Goal: Complete application form

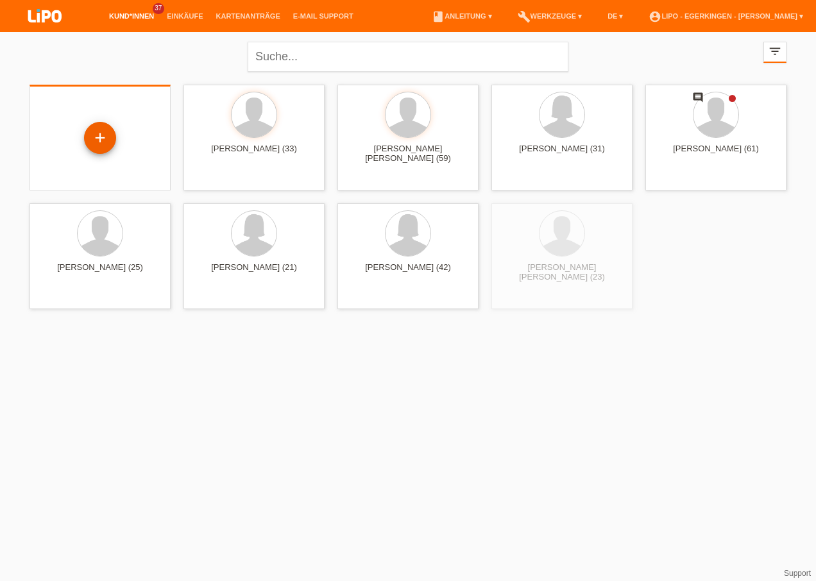
click at [103, 146] on div "+" at bounding box center [100, 138] width 31 height 22
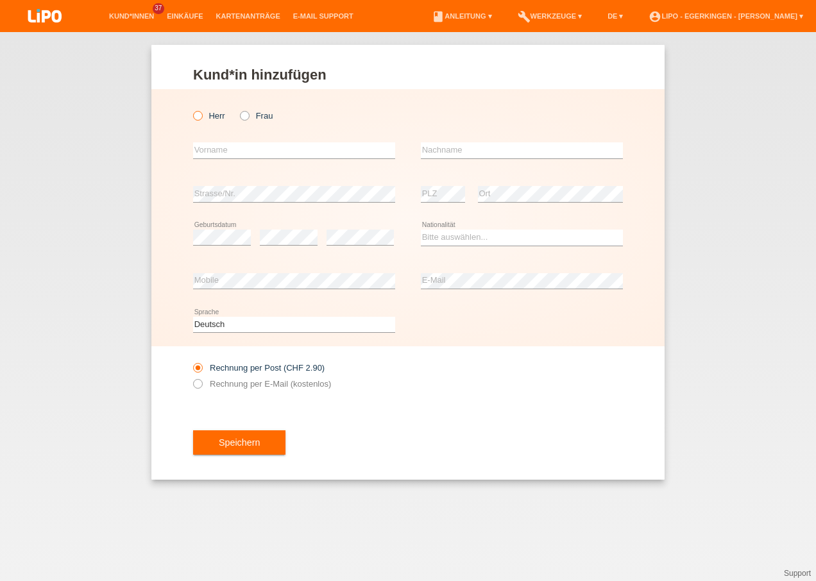
click at [216, 118] on label "Herr" at bounding box center [209, 116] width 32 height 10
click at [201, 118] on input "Herr" at bounding box center [197, 115] width 8 height 8
radio input "true"
click at [224, 157] on div "error Vorname" at bounding box center [294, 151] width 202 height 44
click at [225, 156] on input "text" at bounding box center [294, 150] width 202 height 16
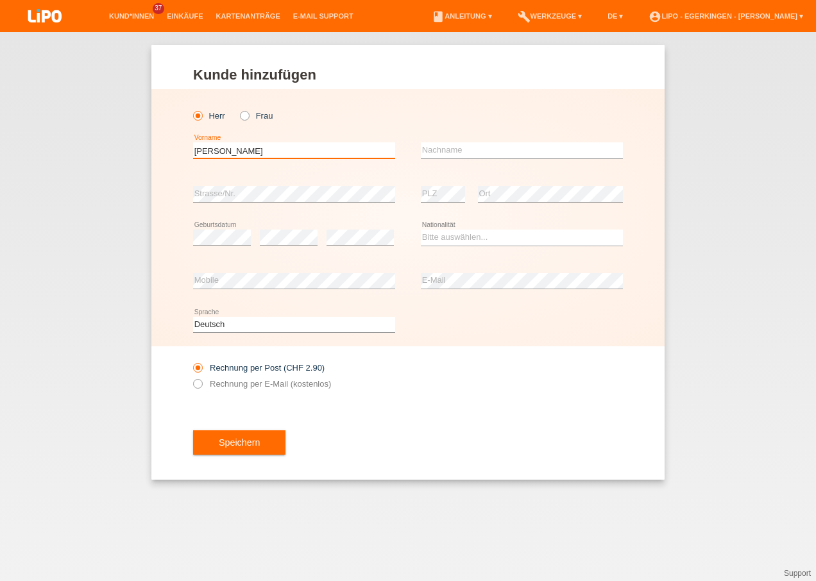
type input "[PERSON_NAME]"
click at [450, 230] on select "Bitte auswählen... Schweiz Deutschland Liechtenstein Österreich ------------ Af…" at bounding box center [522, 237] width 202 height 15
select select "CH"
click at [421, 230] on select "Bitte auswählen... Schweiz Deutschland Liechtenstein Österreich ------------ Af…" at bounding box center [522, 237] width 202 height 15
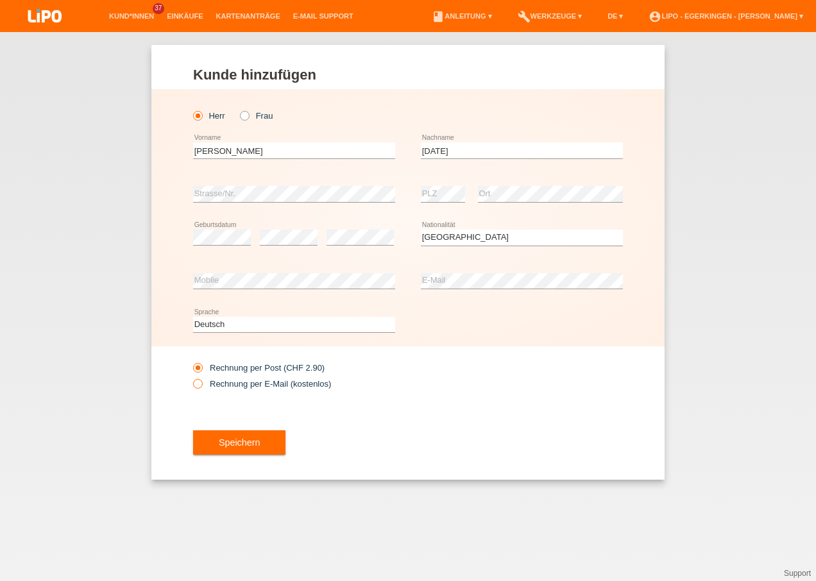
click at [251, 384] on label "Rechnung per E-Mail (kostenlos)" at bounding box center [262, 384] width 138 height 10
click at [201, 384] on input "Rechnung per E-Mail (kostenlos)" at bounding box center [197, 387] width 8 height 16
radio input "true"
click at [251, 445] on span "Speichern" at bounding box center [239, 443] width 41 height 10
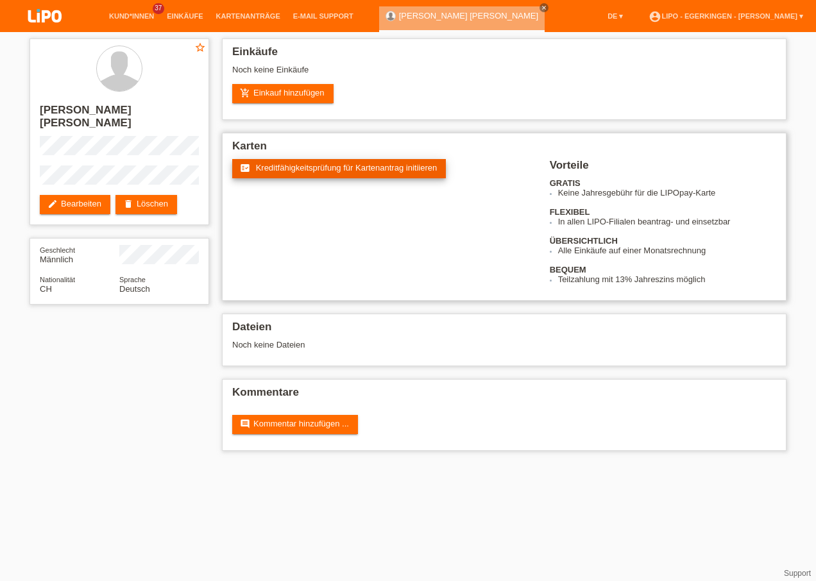
click at [334, 163] on span "Kreditfähigkeitsprüfung für Kartenantrag initiieren" at bounding box center [347, 168] width 182 height 10
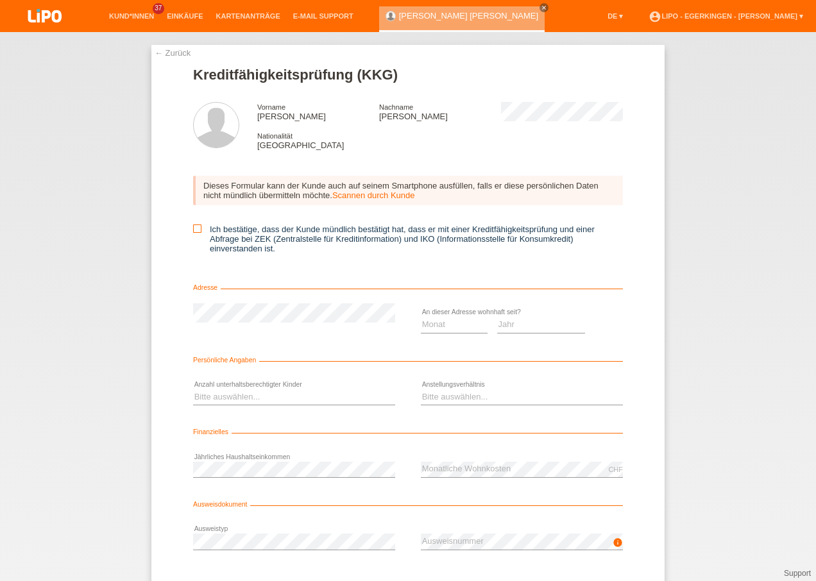
click at [196, 232] on icon at bounding box center [197, 229] width 8 height 8
click at [196, 232] on input "Ich bestätige, dass der Kunde mündlich bestätigt hat, dass er mit einer Kreditf…" at bounding box center [197, 229] width 8 height 8
checkbox input "true"
click at [457, 324] on select "Monat 01 02 03 04 05 06 07 08 09 10" at bounding box center [454, 324] width 67 height 15
select select "03"
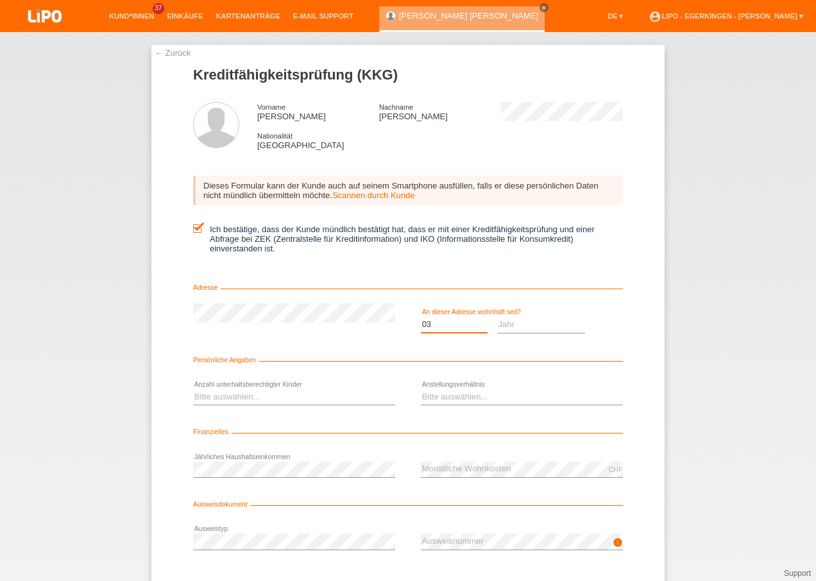
click at [421, 317] on select "Monat 01 02 03 04 05 06 07 08 09 10" at bounding box center [454, 324] width 67 height 15
click at [516, 327] on select "Jahr 2025 2024 2023 2022 2021 2020 2019 2018 2017 2016 2015 2014 2013 2012 2011…" at bounding box center [541, 324] width 89 height 15
select select "2013"
click at [497, 317] on select "Jahr 2025 2024 2023 2022 2021 2020 2019 2018 2017 2016 2015 2014 2013 2012 2011…" at bounding box center [541, 324] width 89 height 15
click at [303, 405] on icon at bounding box center [294, 405] width 202 height 1
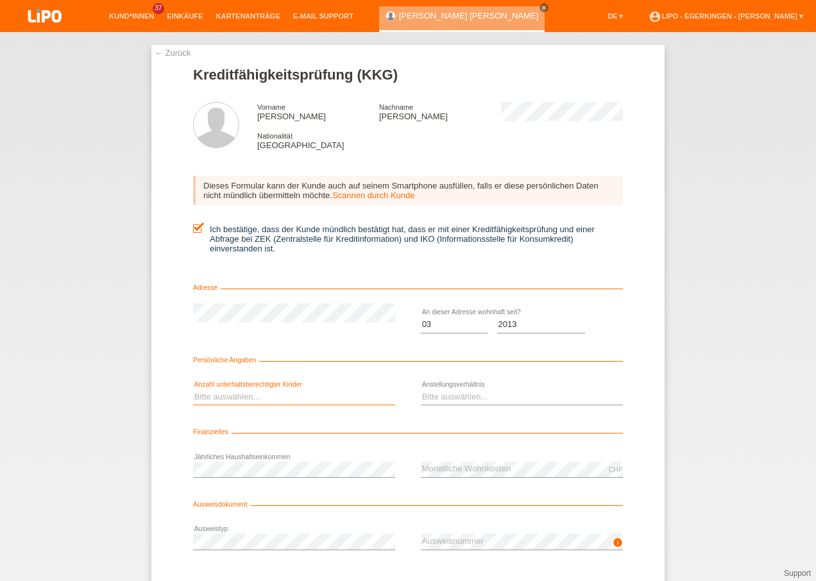
click at [311, 399] on select "Bitte auswählen... 0 1 2 3 4 5 6 7 8 9" at bounding box center [294, 396] width 202 height 15
select select "1"
click at [193, 389] on select "Bitte auswählen... 0 1 2 3 4 5 6 7 8 9" at bounding box center [294, 396] width 202 height 15
click at [382, 401] on select "Bitte auswählen... 0 1 2 3 4 5 6 7 8 9" at bounding box center [294, 396] width 202 height 15
click at [193, 389] on select "Bitte auswählen... 0 1 2 3 4 5 6 7 8 9" at bounding box center [294, 396] width 202 height 15
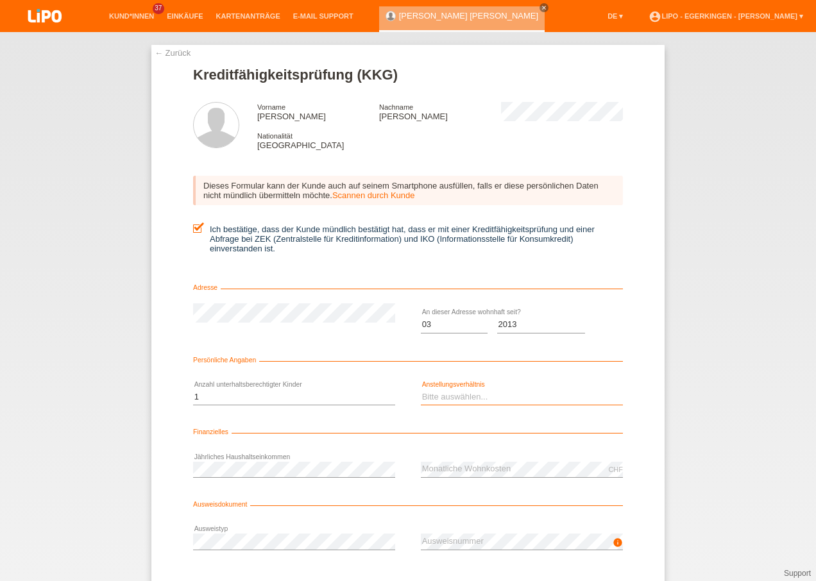
click at [486, 402] on select "Bitte auswählen... Unbefristet Befristet Lehrling/Student Pensioniert Nicht arb…" at bounding box center [522, 396] width 202 height 15
select select "UNLIMITED"
click at [421, 389] on select "Bitte auswählen... Unbefristet Befristet Lehrling/Student Pensioniert Nicht arb…" at bounding box center [522, 396] width 202 height 15
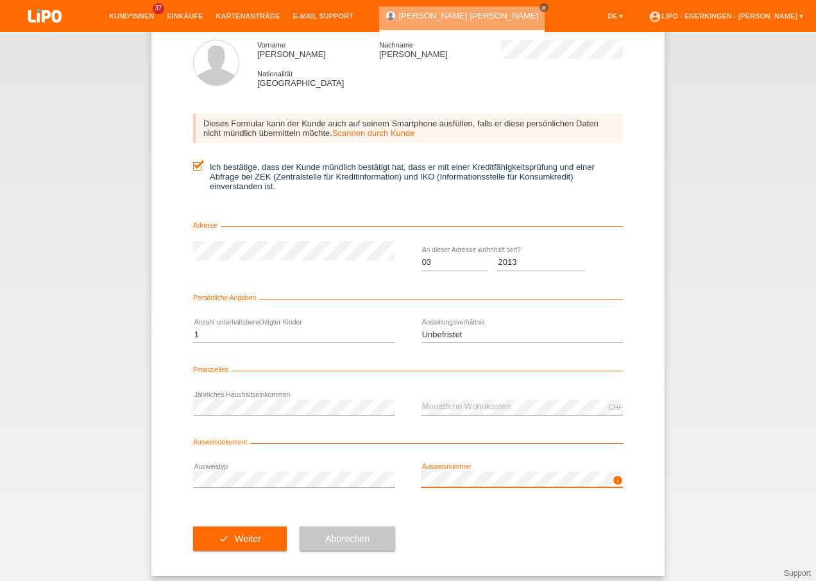
scroll to position [70, 0]
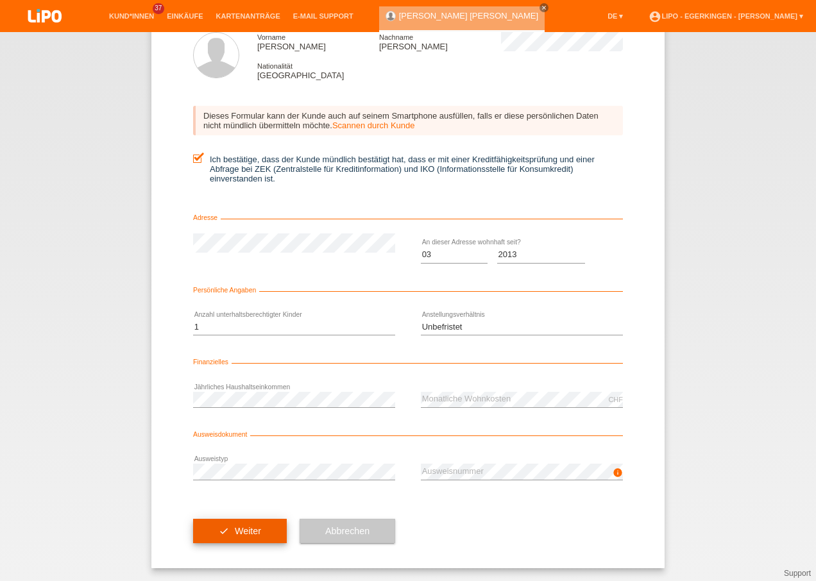
click at [238, 530] on span "Weiter" at bounding box center [248, 531] width 26 height 10
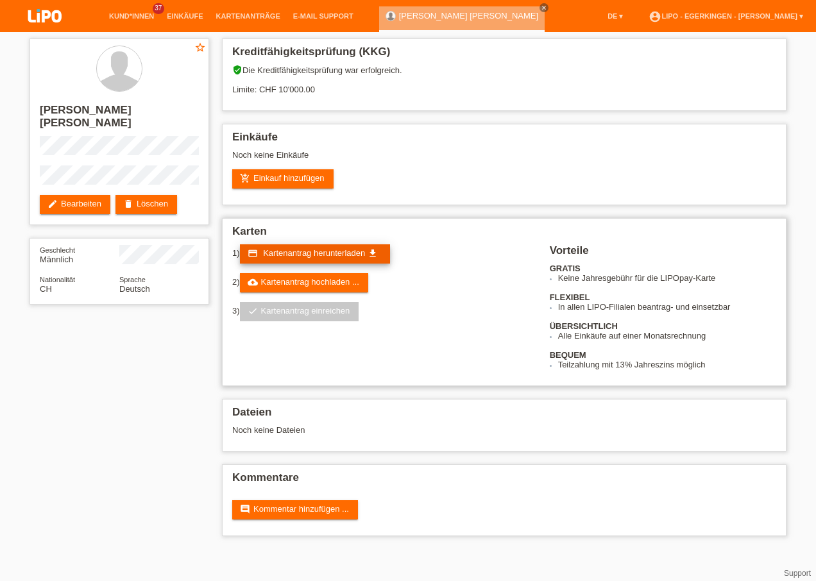
click at [351, 248] on span "Kartenantrag herunterladen" at bounding box center [314, 253] width 102 height 10
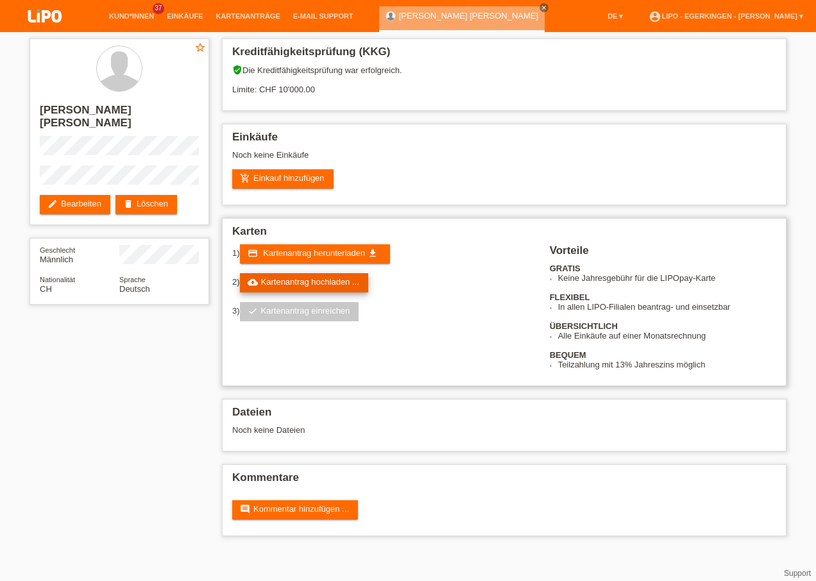
click at [334, 280] on link "cloud_upload Kartenantrag hochladen ..." at bounding box center [304, 282] width 128 height 19
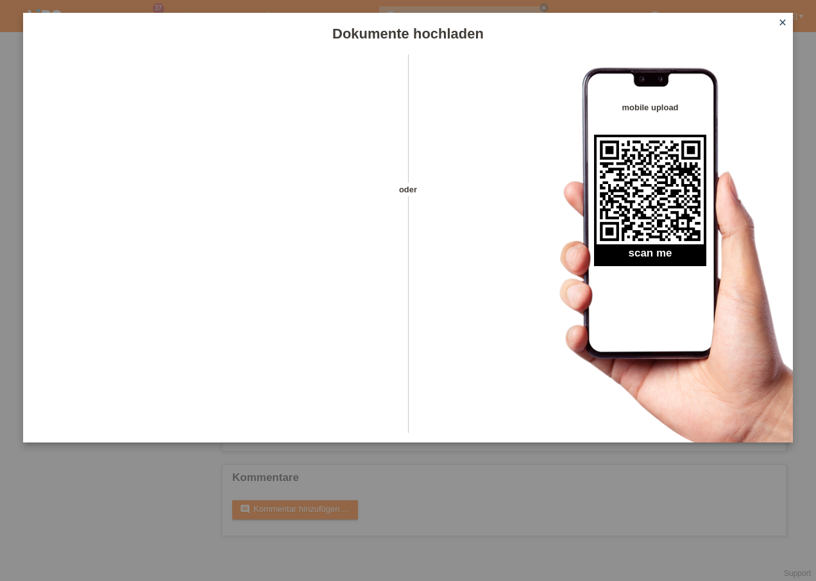
click at [775, 25] on link "close" at bounding box center [782, 23] width 17 height 15
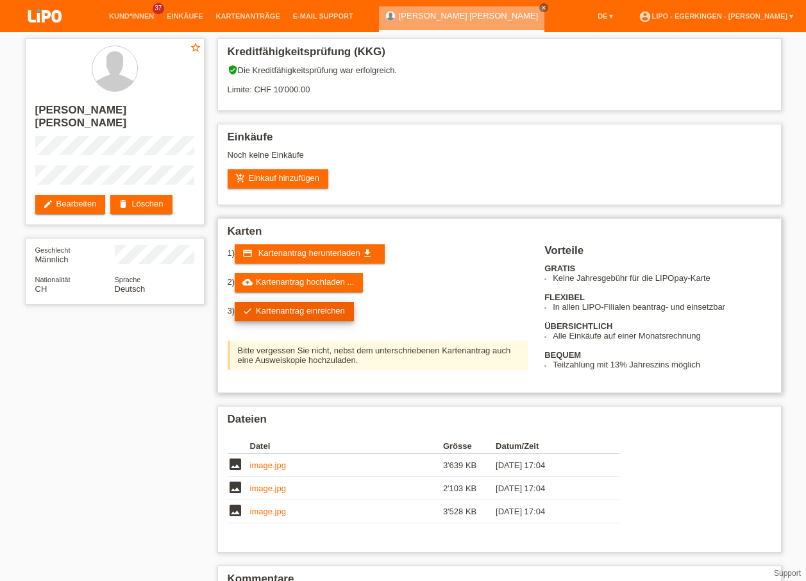
click at [307, 311] on link "check Kartenantrag einreichen" at bounding box center [294, 311] width 119 height 19
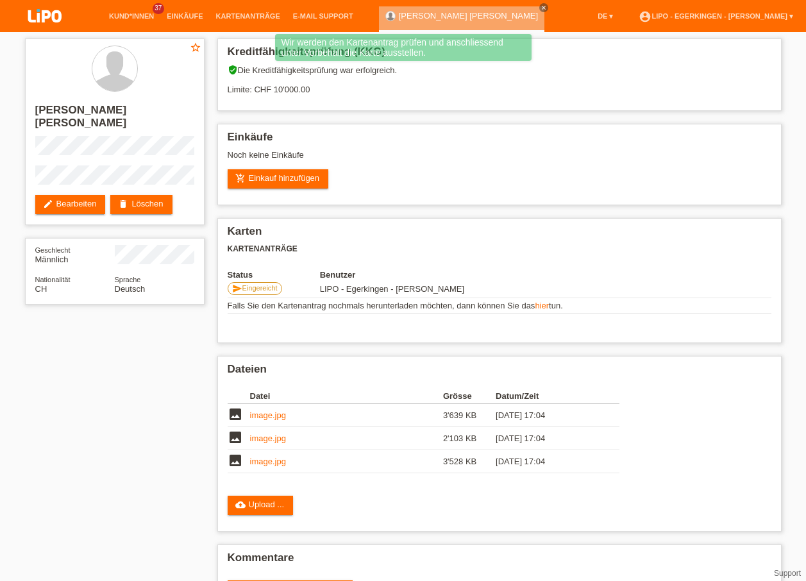
click at [134, 12] on li "Kund*innen 37" at bounding box center [132, 16] width 58 height 33
